Goal: Check status

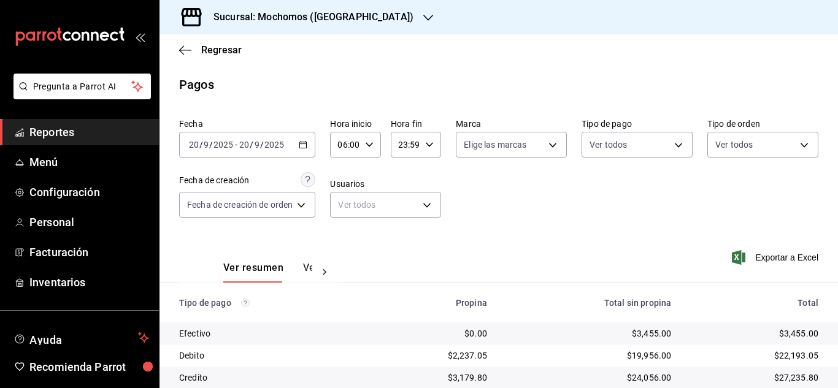
scroll to position [61, 0]
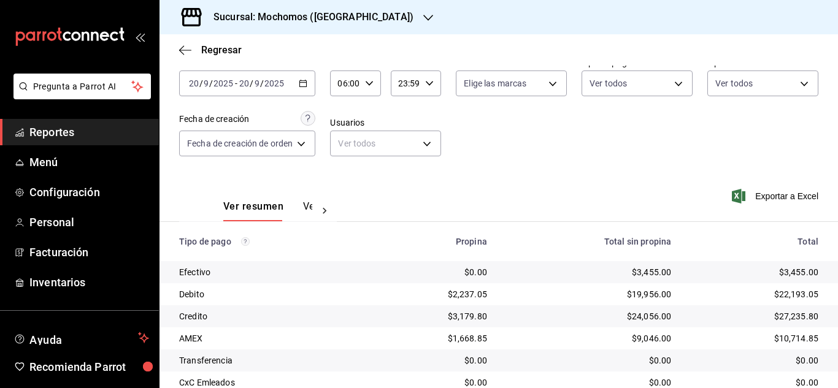
click at [371, 83] on \(Stroke\) "button" at bounding box center [369, 83] width 7 height 4
click at [350, 123] on button "04" at bounding box center [344, 117] width 20 height 25
type input "04:00"
drag, startPoint x: 833, startPoint y: 285, endPoint x: 835, endPoint y: 311, distance: 26.5
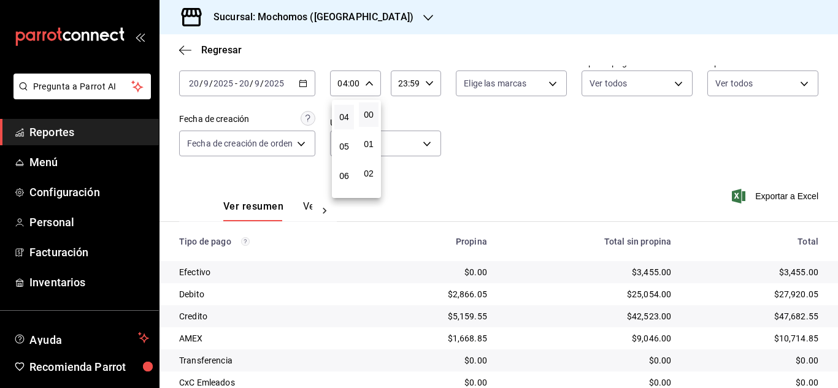
click at [835, 311] on div at bounding box center [419, 194] width 838 height 388
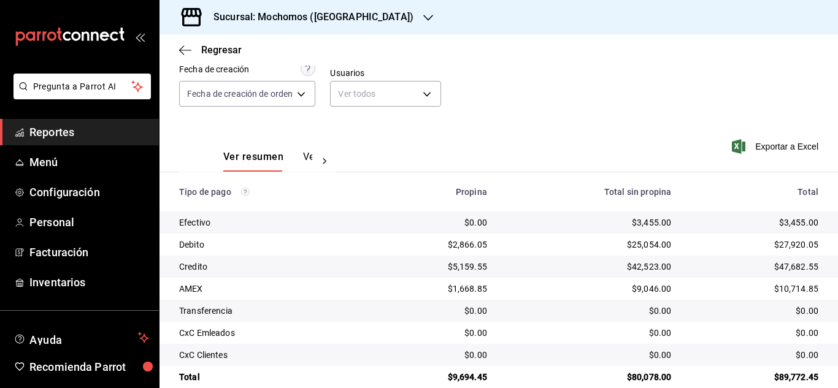
scroll to position [131, 0]
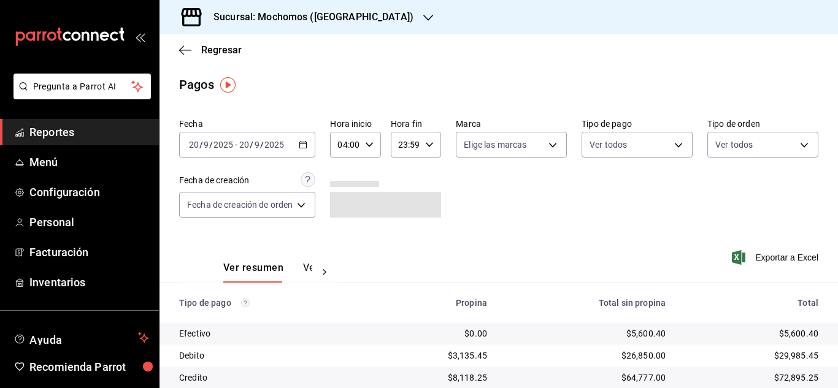
click at [368, 145] on \(Stroke\) "button" at bounding box center [369, 144] width 7 height 4
click at [343, 201] on span "05" at bounding box center [344, 206] width 5 height 10
type input "05:00"
click at [305, 147] on div at bounding box center [419, 194] width 838 height 388
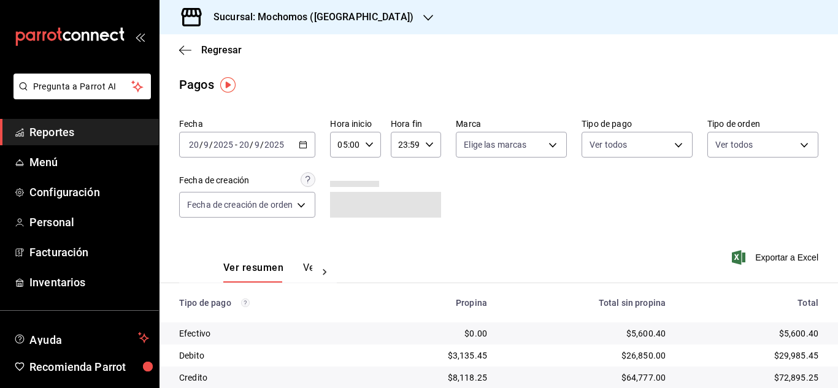
click at [305, 144] on \(Stroke\) "button" at bounding box center [303, 144] width 7 height 1
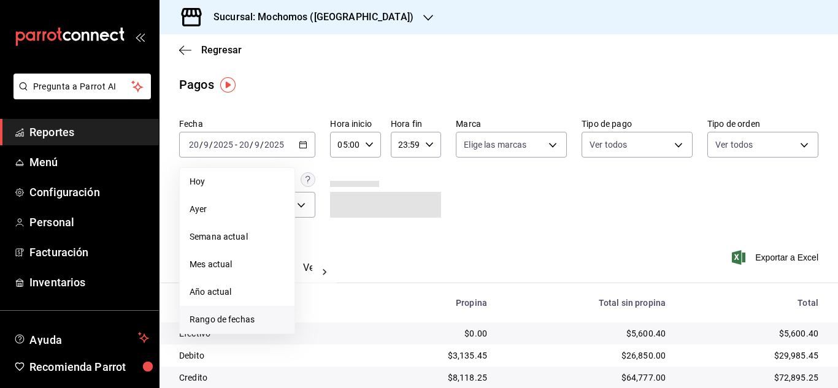
click at [246, 317] on span "Rango de fechas" at bounding box center [237, 320] width 95 height 13
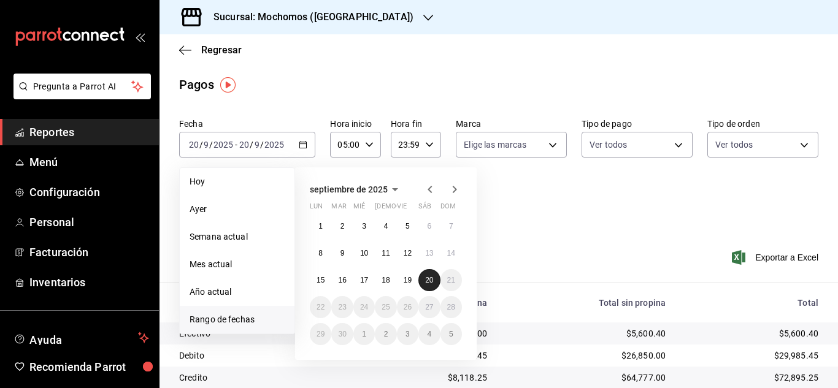
click at [426, 279] on abbr "20" at bounding box center [429, 280] width 8 height 9
click at [523, 236] on div "Ver resumen Ver pagos Exportar a Excel" at bounding box center [499, 265] width 679 height 65
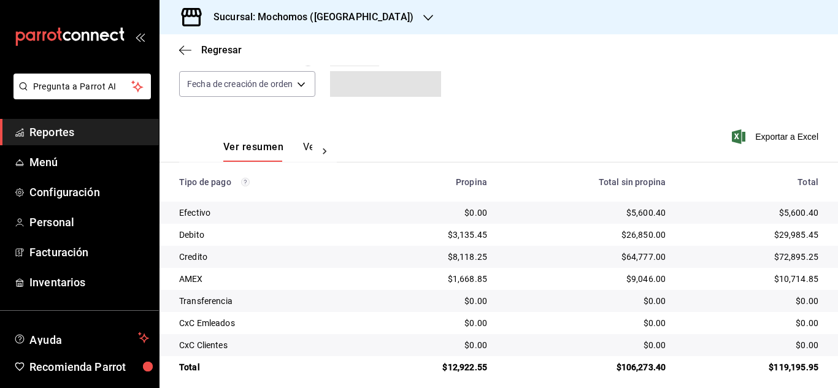
scroll to position [131, 0]
